Goal: Information Seeking & Learning: Learn about a topic

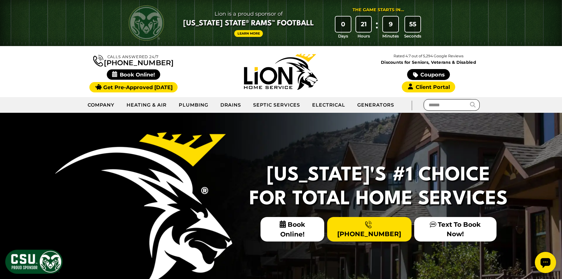
click at [437, 102] on input "text" at bounding box center [447, 105] width 47 height 12
type input "**********"
click at [470, 99] on button "submit" at bounding box center [475, 105] width 10 height 12
click at [475, 107] on icon "submit" at bounding box center [474, 105] width 6 height 6
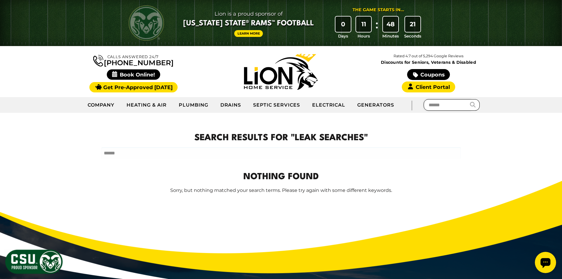
click at [430, 107] on input "text" at bounding box center [447, 105] width 47 height 12
type input "**********"
click at [470, 99] on button "submit" at bounding box center [475, 105] width 10 height 12
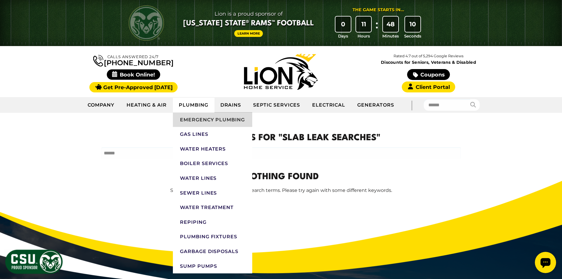
click at [204, 121] on link "Emergency Plumbing" at bounding box center [212, 119] width 79 height 15
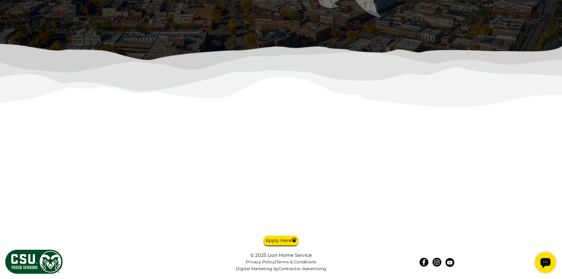
scroll to position [1539, 0]
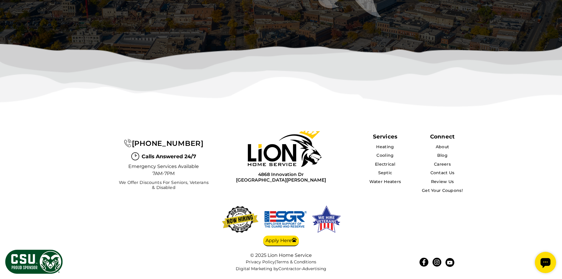
scroll to position [1775, 0]
click at [443, 158] on link "Blog" at bounding box center [443, 155] width 10 height 5
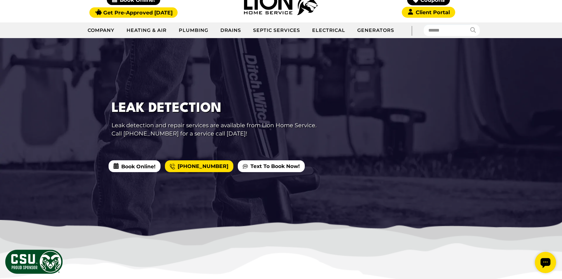
scroll to position [59, 0]
